Goal: Check status

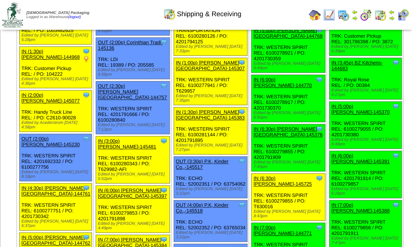
scroll to position [502, 0]
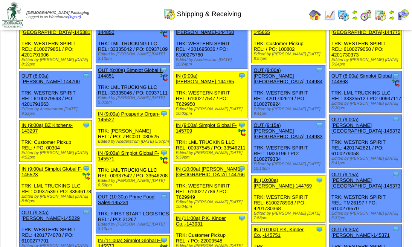
scroll to position [100, 0]
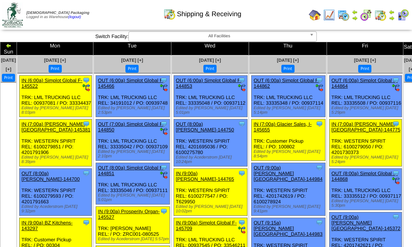
click at [413, 46] on img at bounding box center [416, 46] width 6 height 6
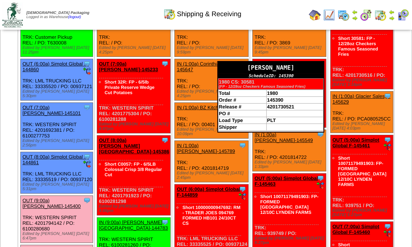
scroll to position [35, 0]
